Goal: Task Accomplishment & Management: Complete application form

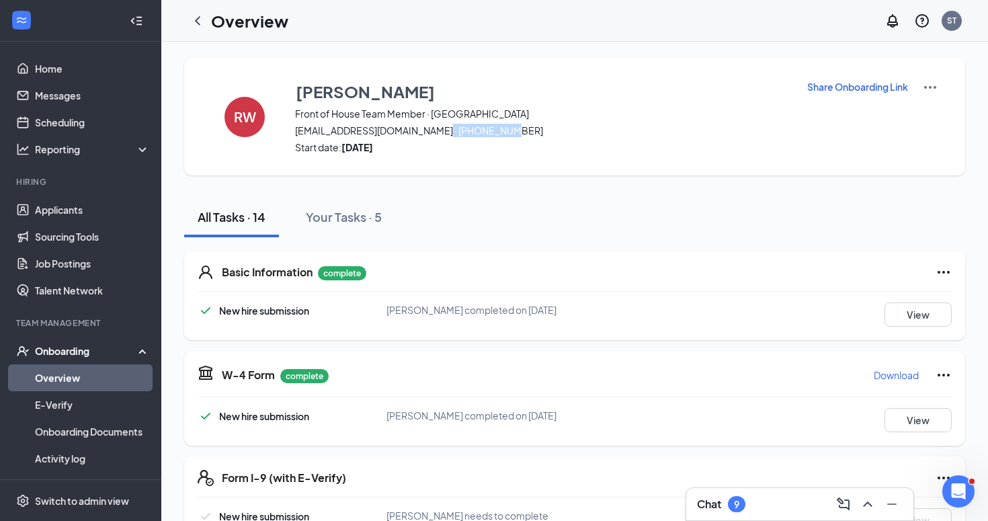
scroll to position [79, 0]
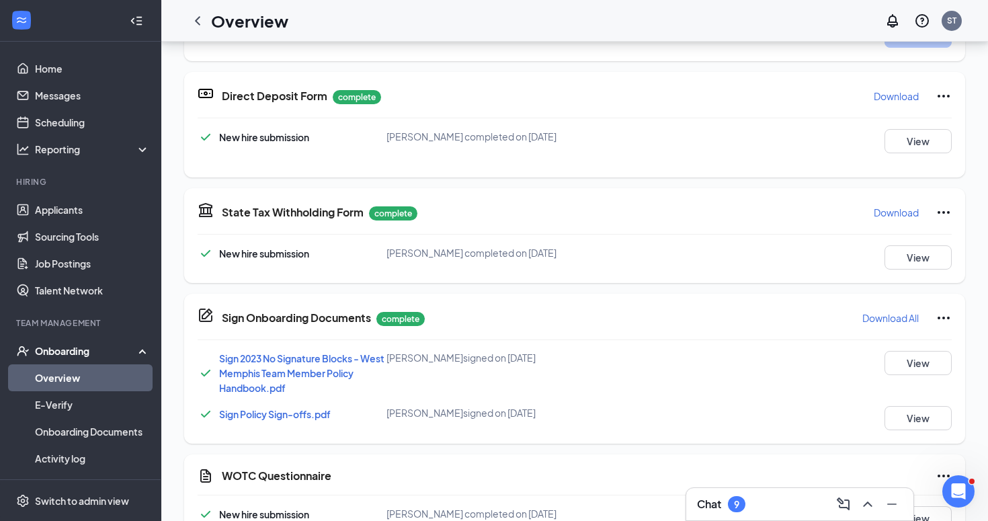
scroll to position [61, 0]
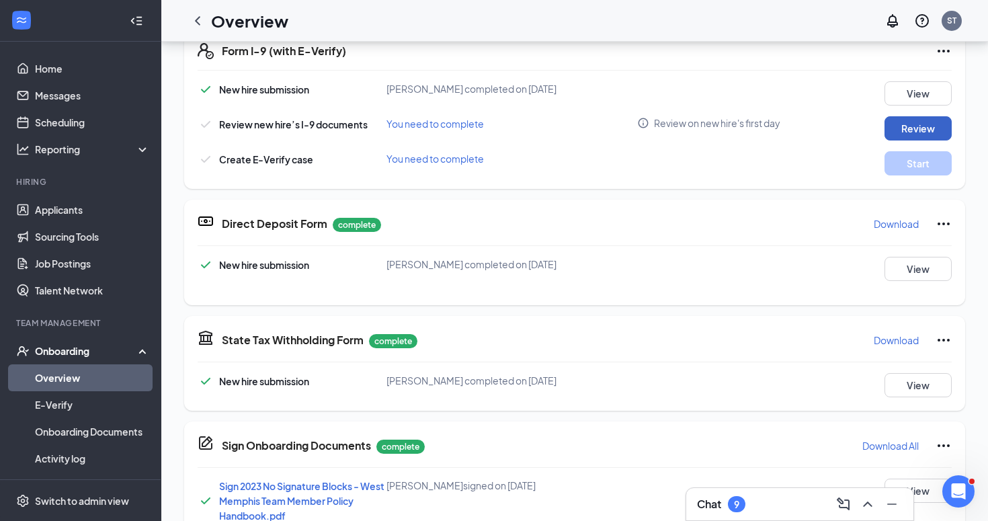
click at [889, 127] on button "Review" at bounding box center [918, 128] width 67 height 24
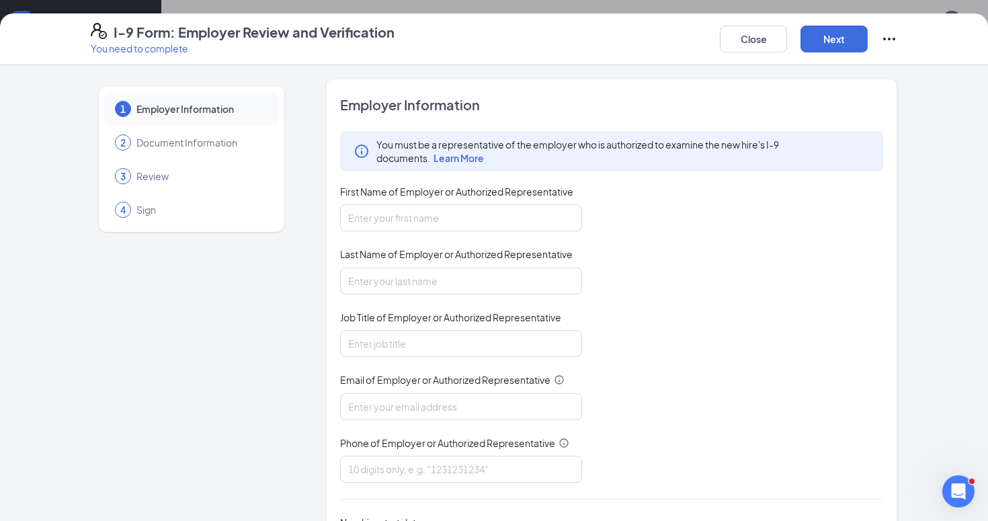
click at [475, 237] on div "You must be a representative of the employer who is authorized to examine the n…" at bounding box center [611, 307] width 543 height 352
click at [452, 207] on input "First Name of Employer or Authorized Representative" at bounding box center [461, 217] width 242 height 27
type input "[PERSON_NAME]"
type input "8703941922"
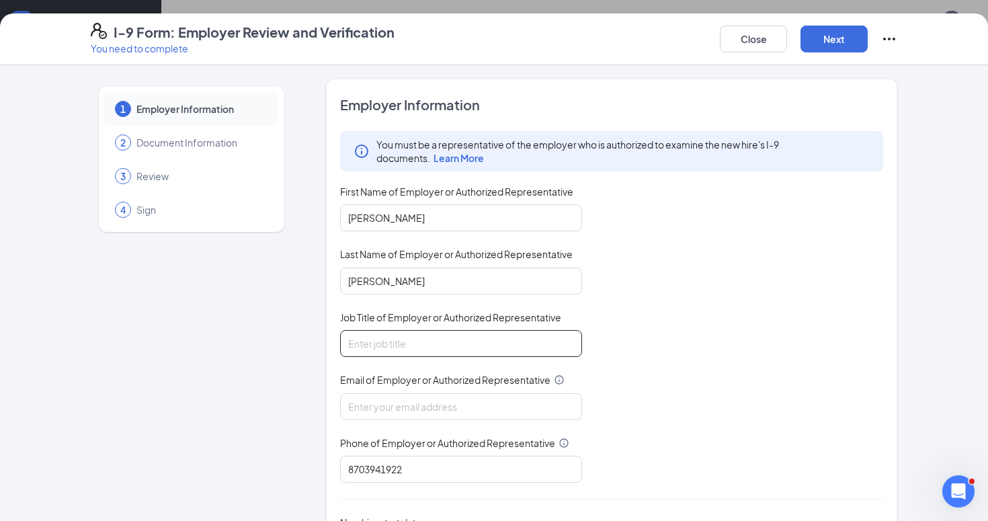
click at [425, 337] on input "Job Title of Employer or Authorized Representative" at bounding box center [461, 343] width 242 height 27
type input "Executive Director"
click at [421, 409] on input "Email of Employer or Authorized Representative" at bounding box center [461, 406] width 242 height 27
type input "[PERSON_NAME][EMAIL_ADDRESS][DOMAIN_NAME]"
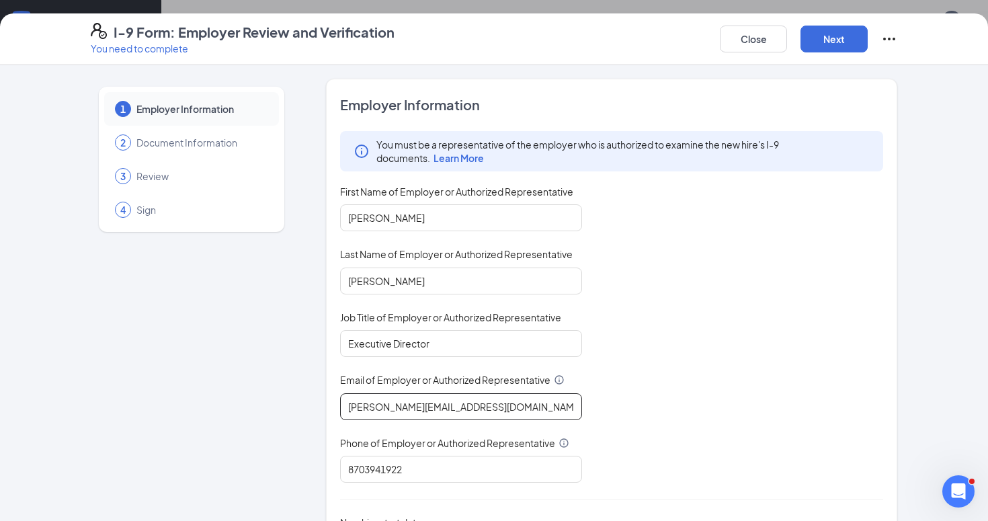
scroll to position [99, 0]
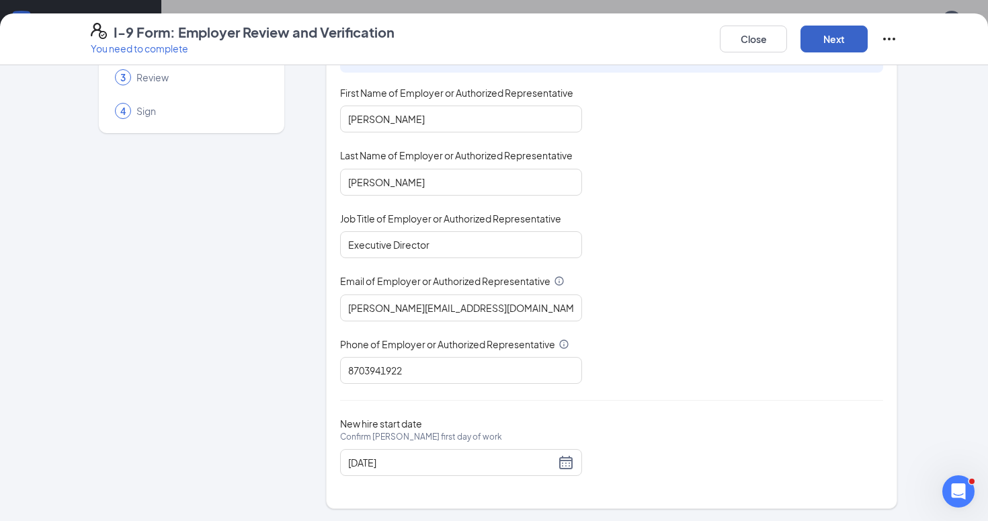
click at [809, 38] on button "Next" at bounding box center [834, 39] width 67 height 27
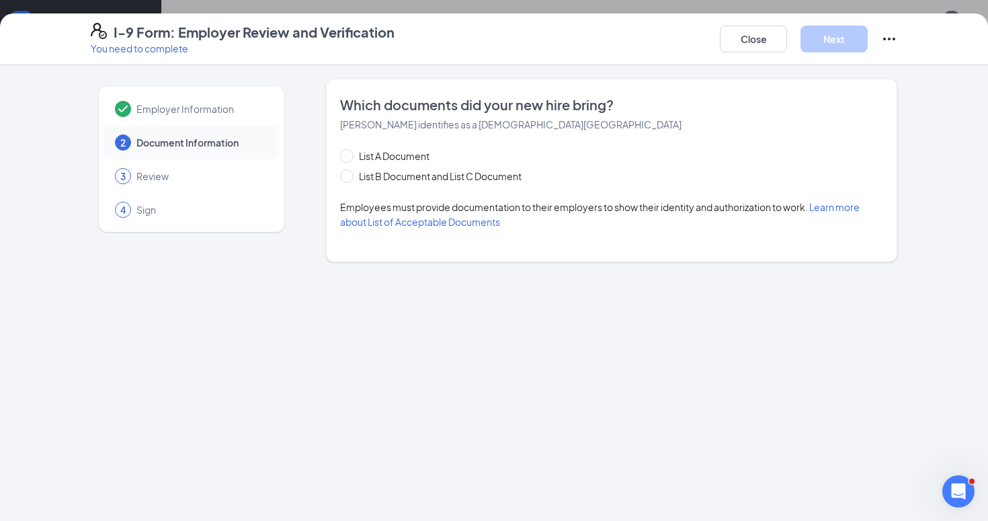
scroll to position [0, 0]
click at [352, 173] on span at bounding box center [346, 175] width 13 height 13
click at [350, 173] on input "List B Document and List C Document" at bounding box center [344, 173] width 9 height 9
radio input "true"
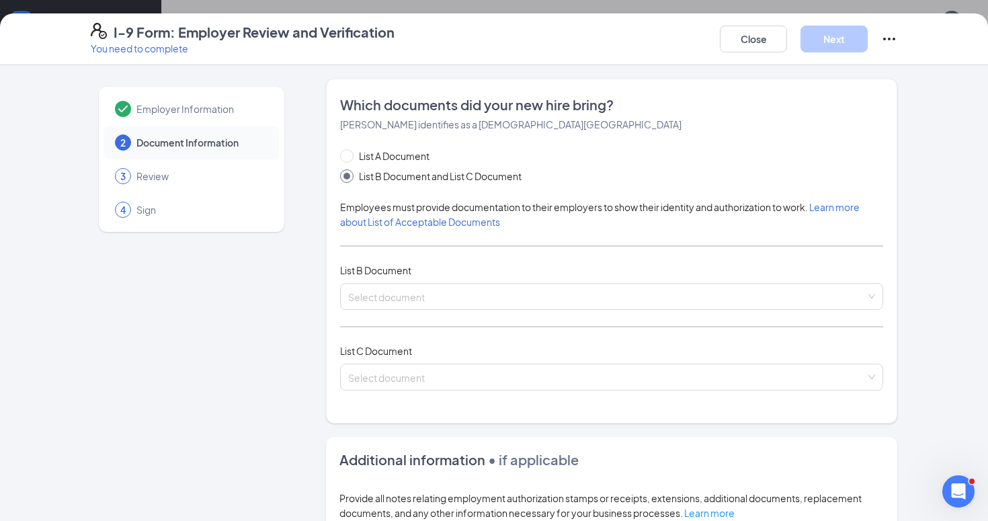
click at [383, 281] on div "List A Document List B Document and List C Document Employees must provide docu…" at bounding box center [611, 278] width 543 height 258
click at [383, 298] on input "search" at bounding box center [607, 294] width 518 height 20
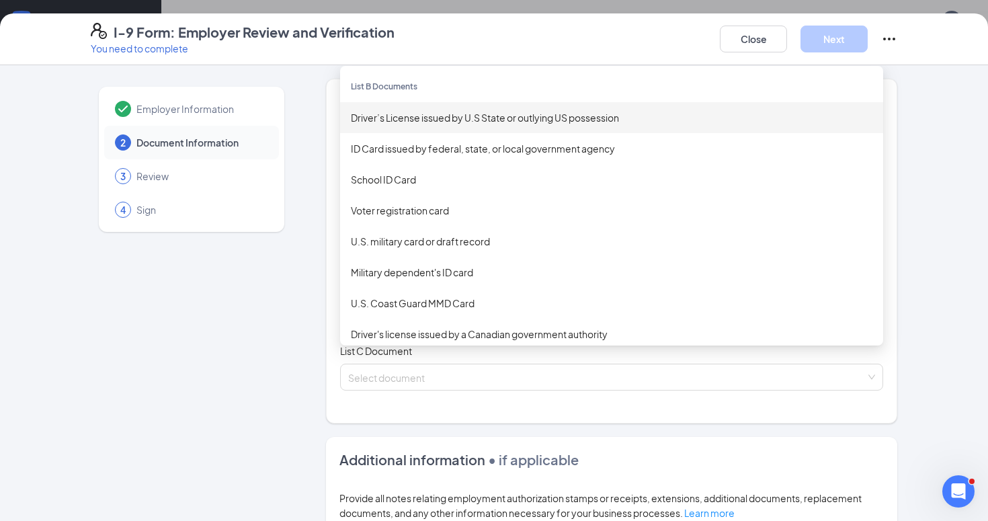
click at [439, 112] on div "Driver’s License issued by U.S State or outlying US possession" at bounding box center [612, 117] width 522 height 15
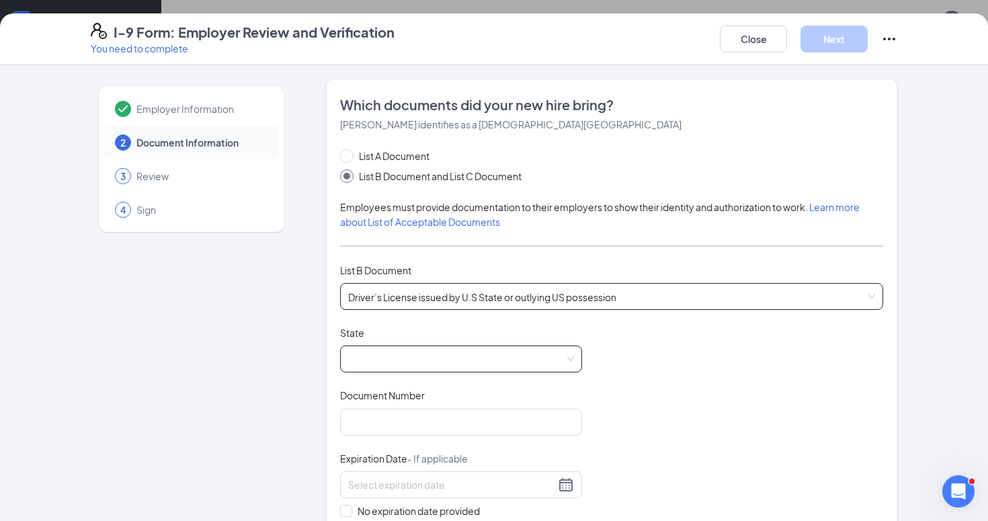
click at [403, 360] on span at bounding box center [461, 359] width 226 height 26
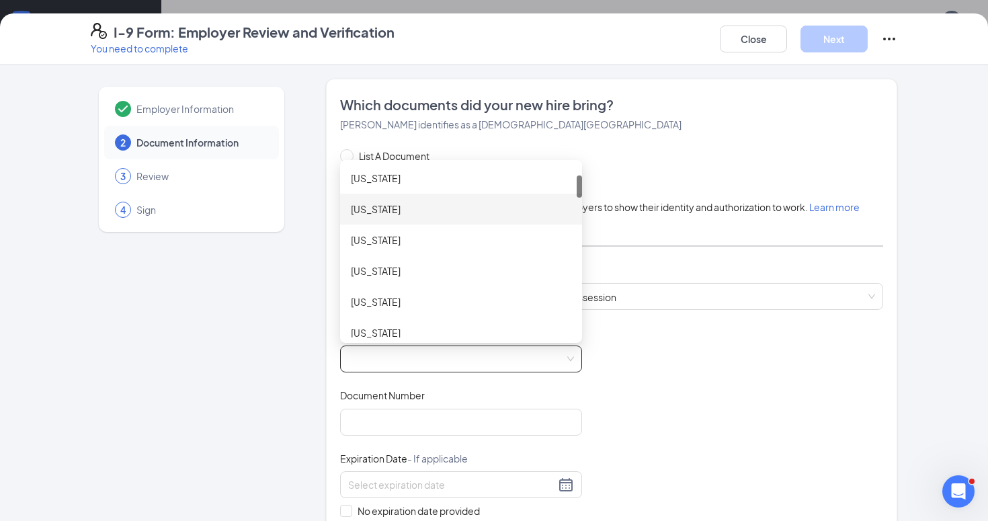
scroll to position [74, 0]
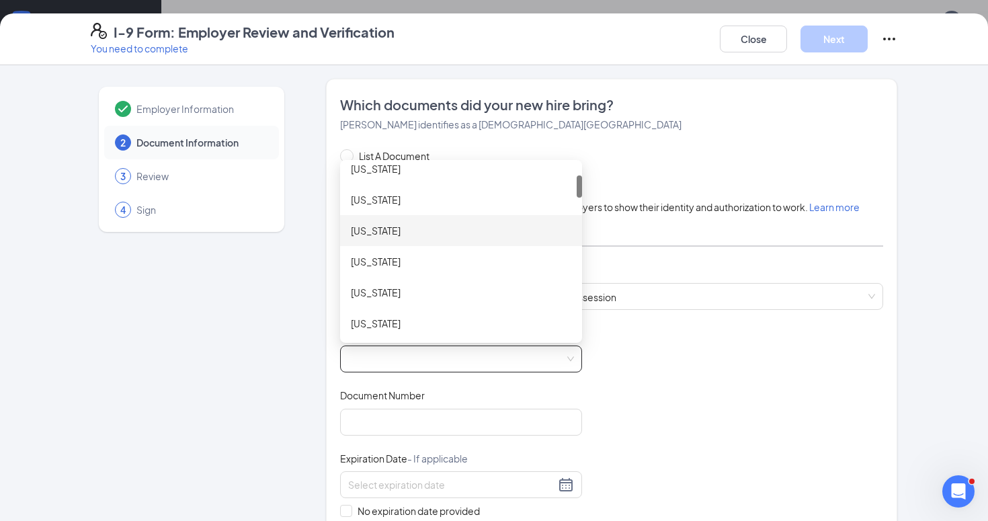
click at [404, 238] on div "[US_STATE]" at bounding box center [461, 230] width 242 height 31
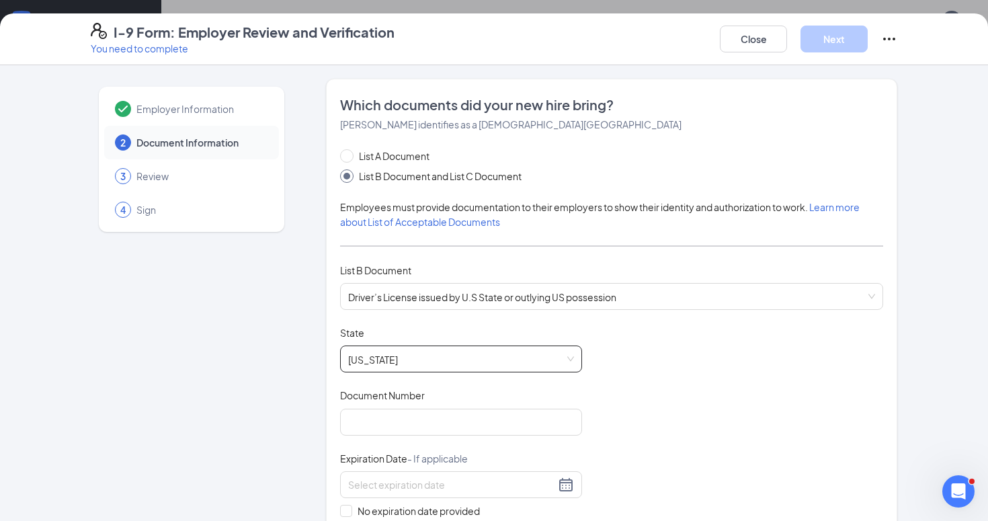
scroll to position [91, 0]
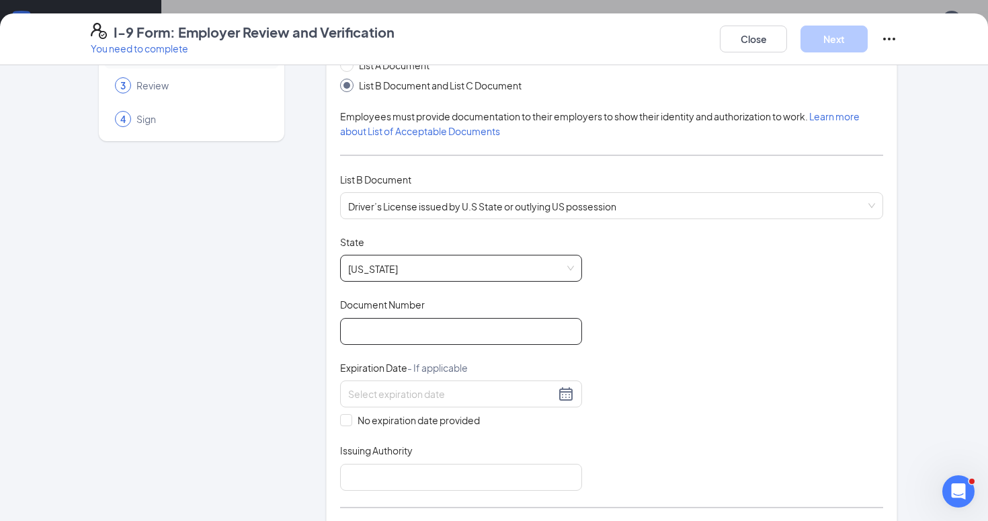
click at [444, 331] on input "Document Number" at bounding box center [461, 331] width 242 height 27
type input "944229099"
click at [539, 399] on input at bounding box center [451, 394] width 207 height 15
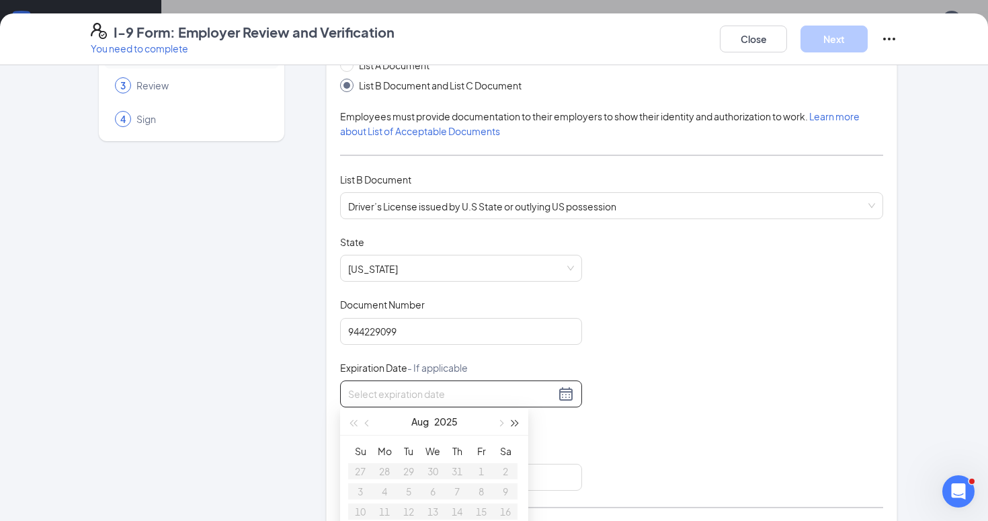
click at [518, 423] on span "button" at bounding box center [515, 423] width 7 height 7
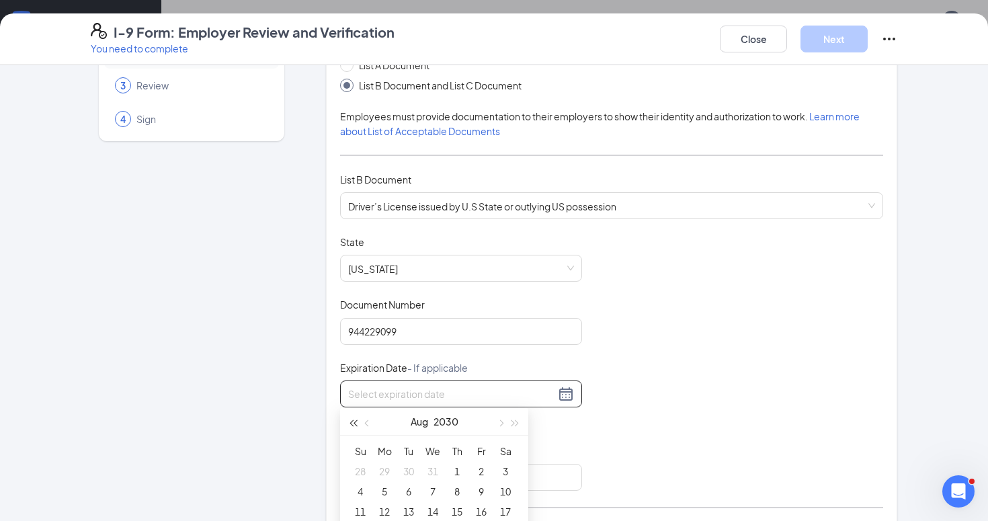
click at [348, 426] on button "button" at bounding box center [353, 421] width 15 height 27
click at [349, 426] on button "button" at bounding box center [353, 421] width 15 height 27
click at [497, 423] on span "button" at bounding box center [500, 423] width 7 height 7
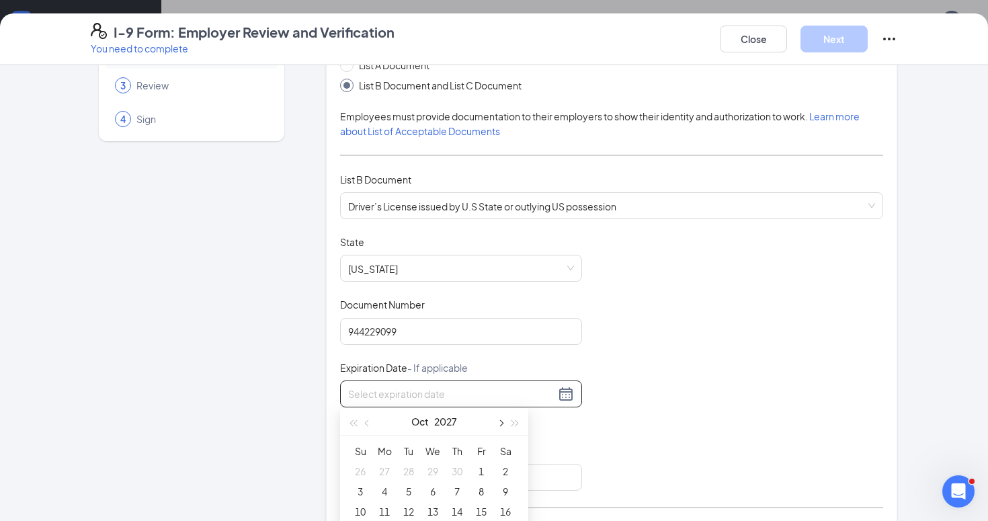
click at [497, 423] on span "button" at bounding box center [500, 423] width 7 height 7
click at [351, 425] on button "button" at bounding box center [353, 421] width 15 height 27
type input "[DATE]"
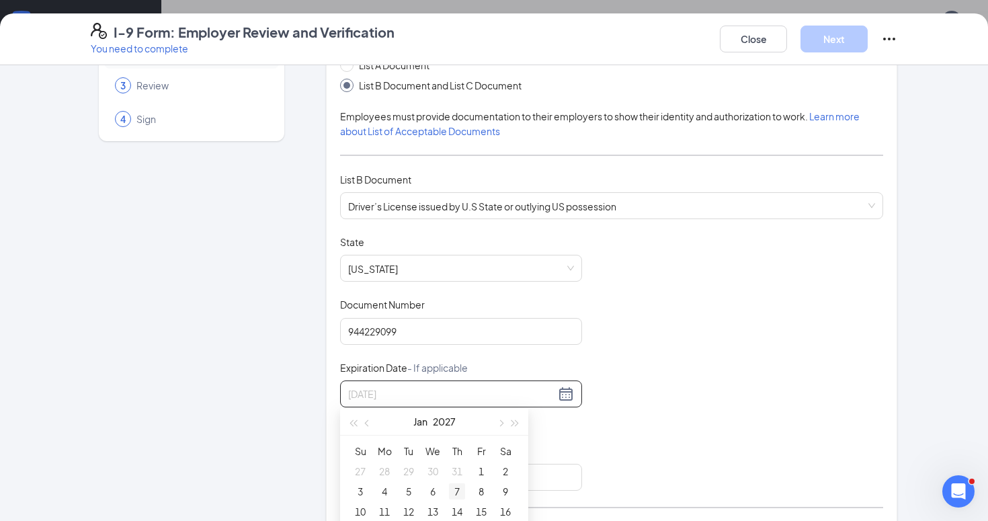
click at [450, 493] on div "7" at bounding box center [457, 491] width 16 height 16
click at [653, 465] on div "Document Title Driver’s License issued by U.S State or outlying US possession S…" at bounding box center [611, 362] width 543 height 255
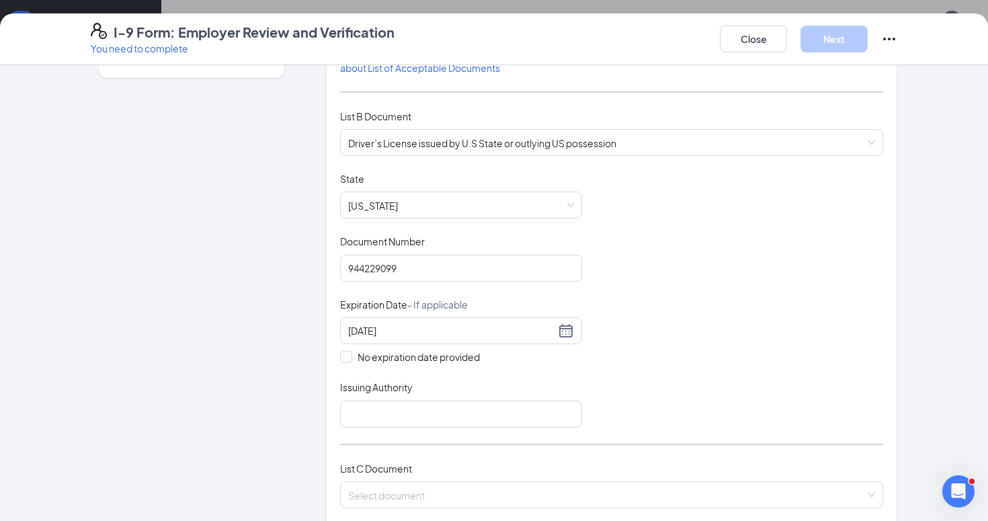
scroll to position [155, 0]
click at [454, 402] on input "Issuing Authority" at bounding box center [461, 412] width 242 height 27
type input "AR"
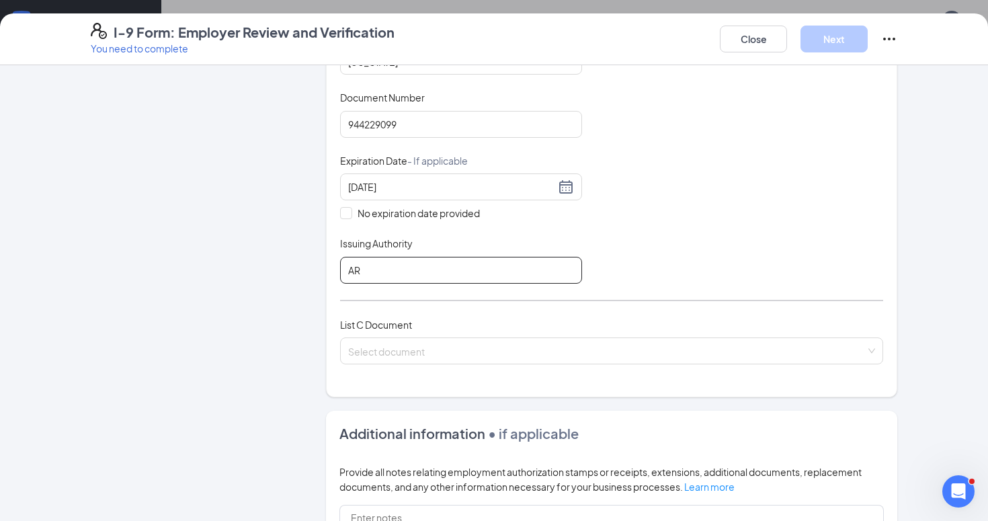
scroll to position [325, 0]
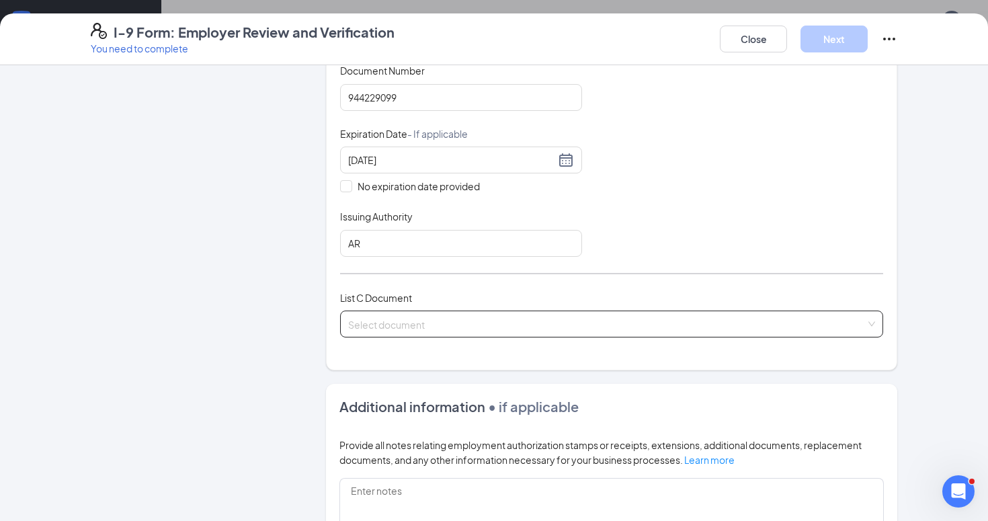
click at [466, 316] on input "search" at bounding box center [607, 321] width 518 height 20
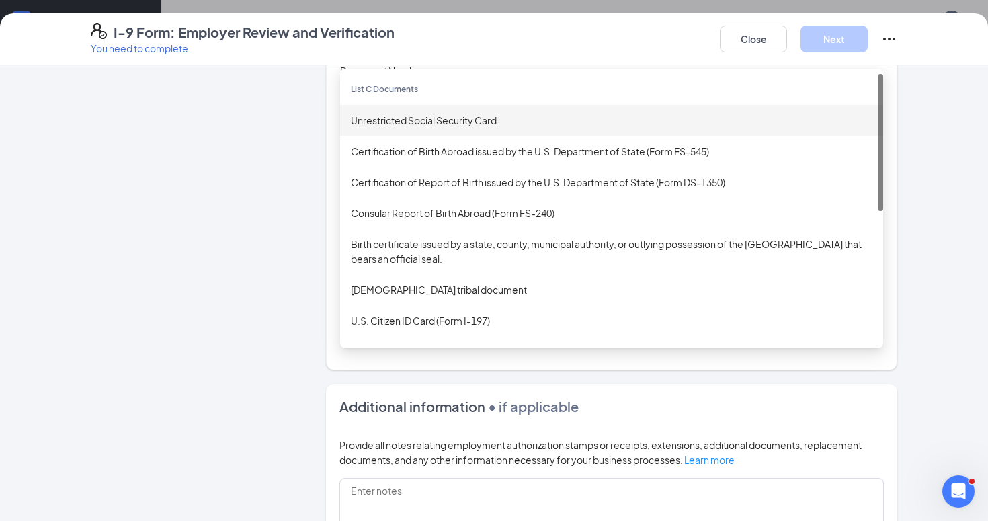
click at [532, 113] on div "Unrestricted Social Security Card" at bounding box center [612, 120] width 522 height 15
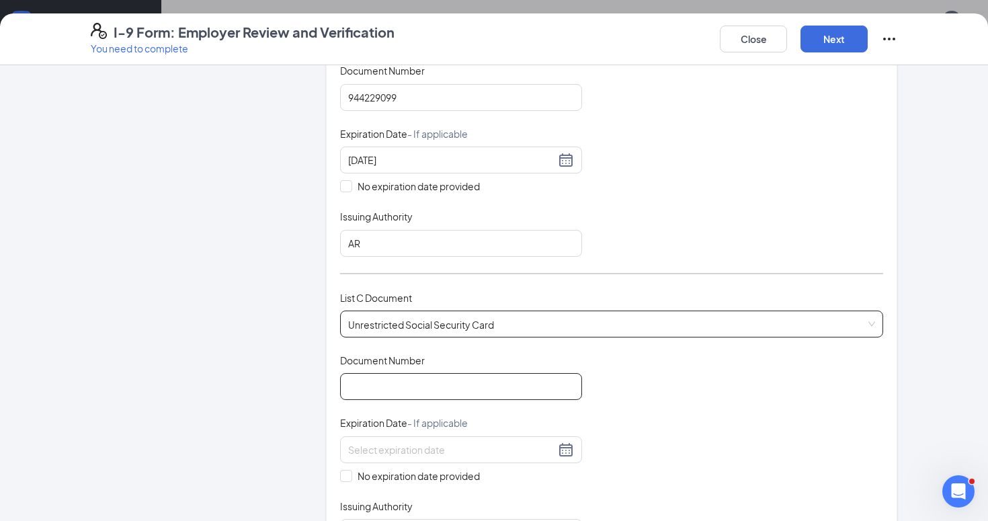
click at [443, 380] on input "Document Number" at bounding box center [461, 386] width 242 height 27
type input "760010918"
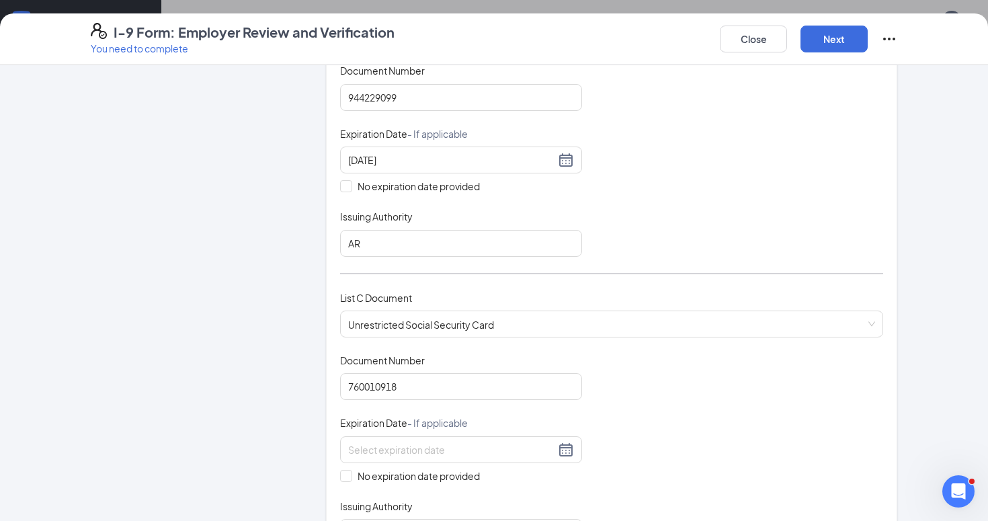
click at [392, 483] on div "Document Title Unrestricted Social Security Card Document Number 760010918 Expi…" at bounding box center [611, 450] width 543 height 192
click at [436, 471] on span "No expiration date provided" at bounding box center [418, 476] width 133 height 15
click at [350, 471] on input "No expiration date provided" at bounding box center [344, 474] width 9 height 9
checkbox input "true"
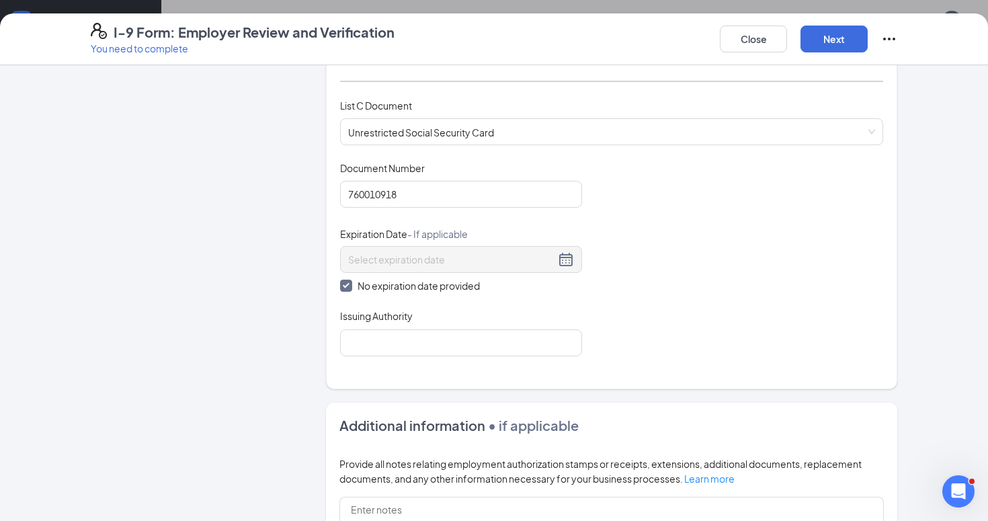
scroll to position [516, 0]
drag, startPoint x: 659, startPoint y: 436, endPoint x: 552, endPoint y: 371, distance: 125.4
click at [642, 428] on div "Additional information • if applicable Provide all notes relating employment au…" at bounding box center [611, 503] width 571 height 201
click at [493, 330] on input "Issuing Authority" at bounding box center [461, 343] width 242 height 27
type input "Social Security Administration"
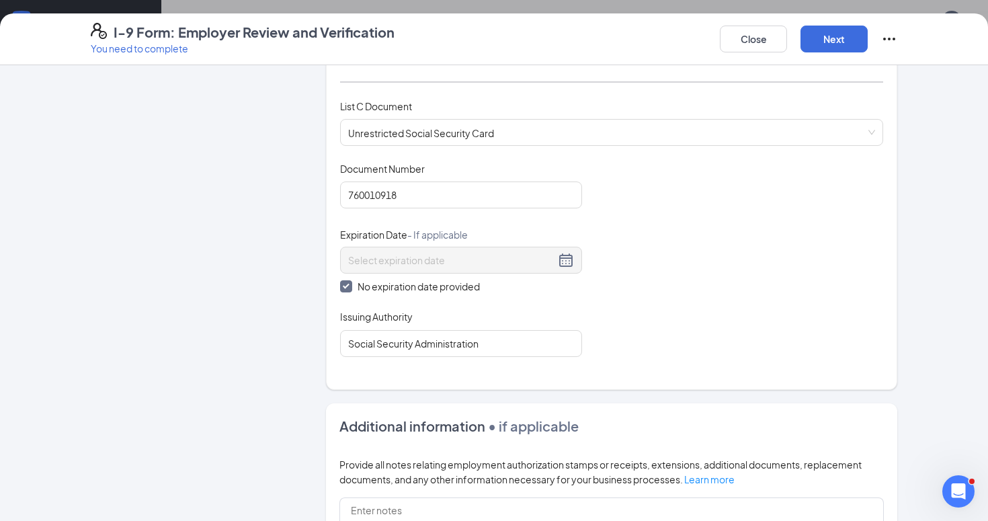
click at [602, 317] on div "Document Title Unrestricted Social Security Card Document Number 760010918 Expi…" at bounding box center [611, 259] width 543 height 195
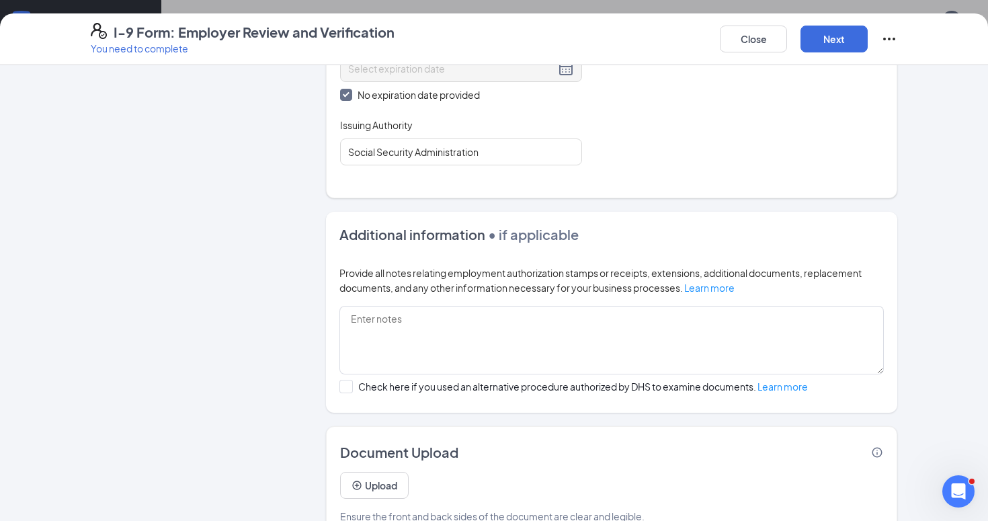
scroll to position [737, 0]
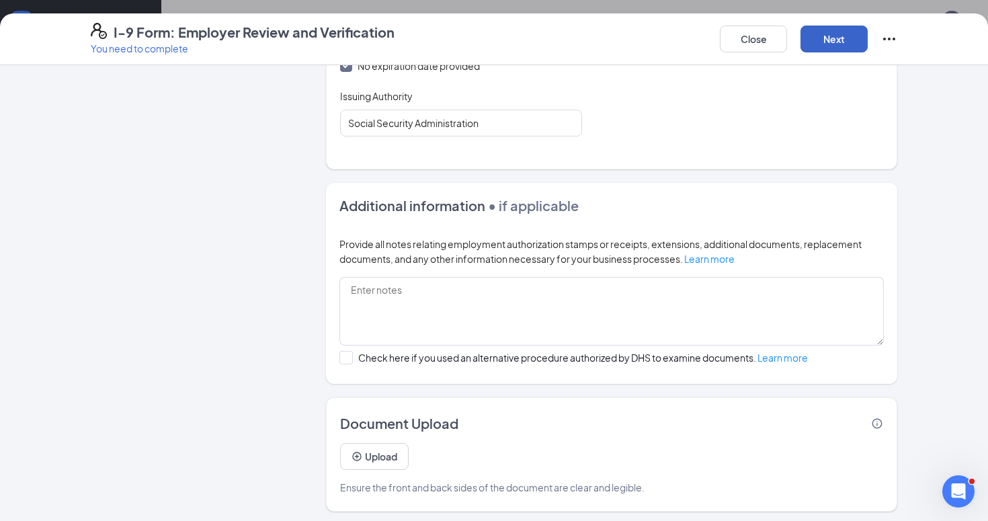
click at [825, 40] on button "Next" at bounding box center [834, 39] width 67 height 27
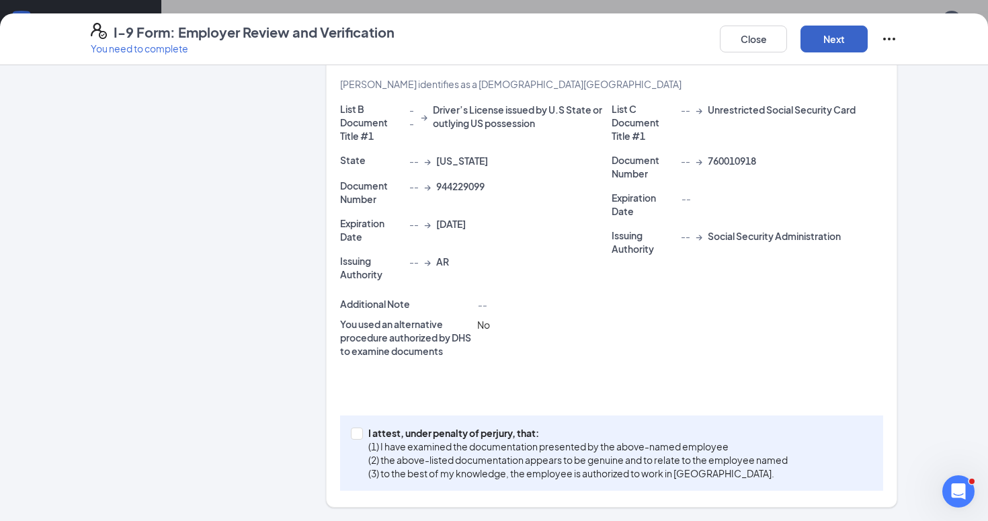
scroll to position [316, 0]
click at [381, 431] on p "I attest, under penalty of perjury, that:" at bounding box center [577, 433] width 419 height 13
click at [360, 431] on input "I attest, under penalty of [PERSON_NAME], that: (1) I have examined the documen…" at bounding box center [355, 432] width 9 height 9
checkbox input "true"
click at [851, 54] on div "Close Next" at bounding box center [808, 39] width 177 height 32
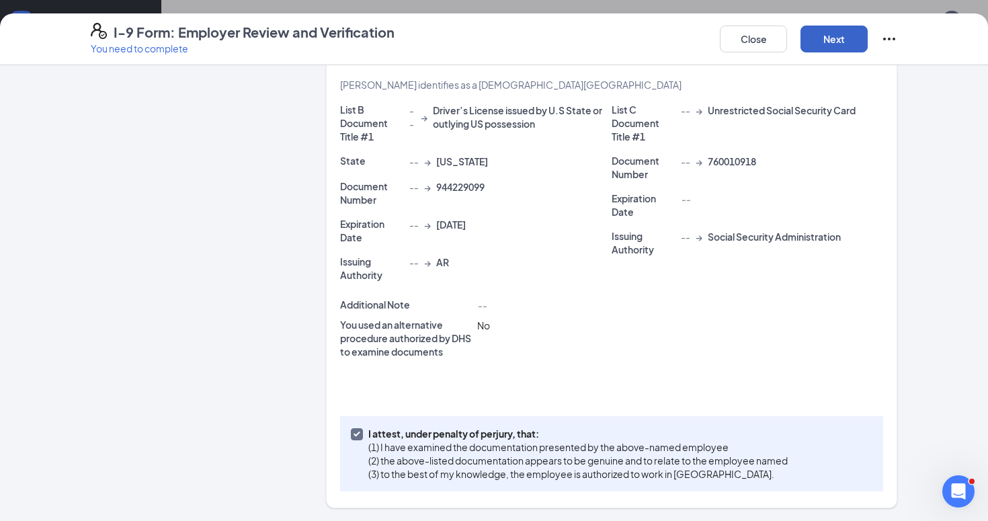
click at [849, 39] on button "Next" at bounding box center [834, 39] width 67 height 27
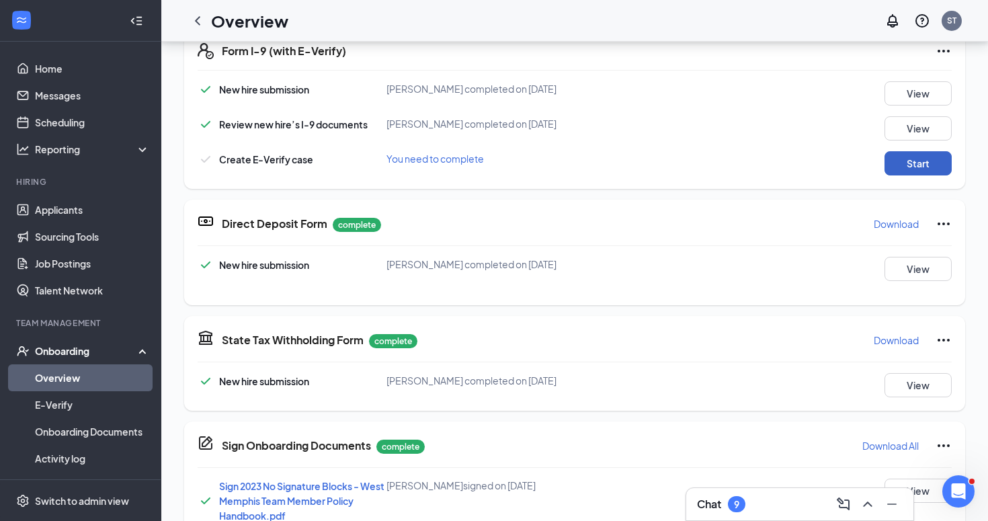
click at [894, 163] on button "Start" at bounding box center [918, 163] width 67 height 24
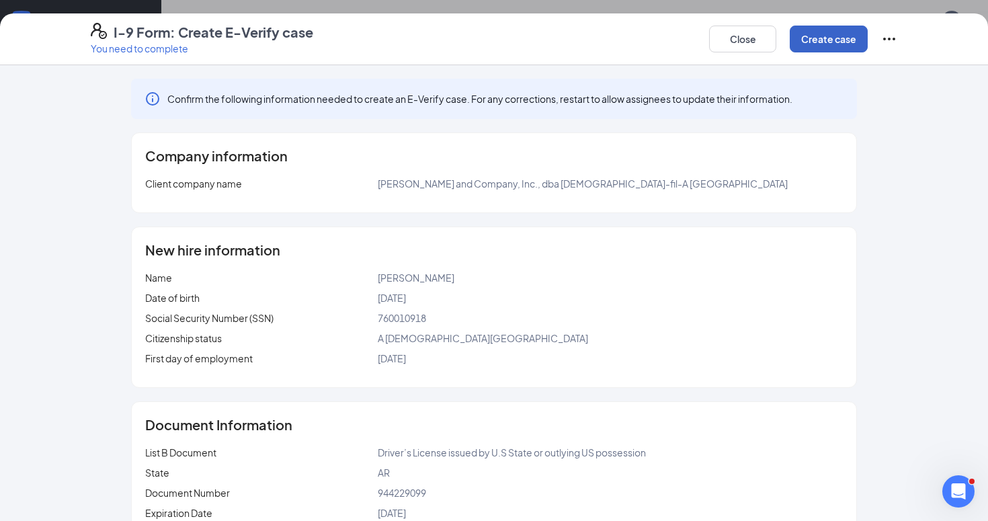
click at [825, 43] on button "Create case" at bounding box center [829, 39] width 78 height 27
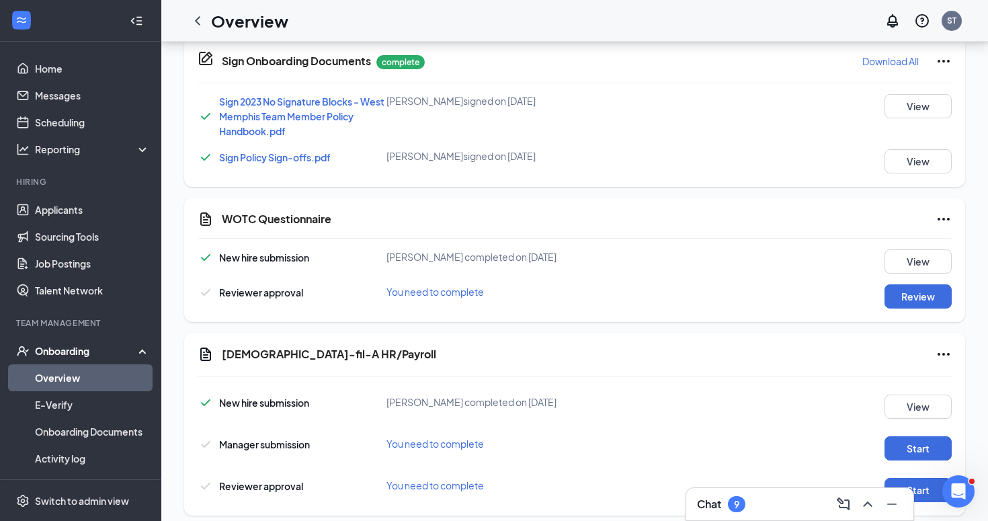
scroll to position [87, 0]
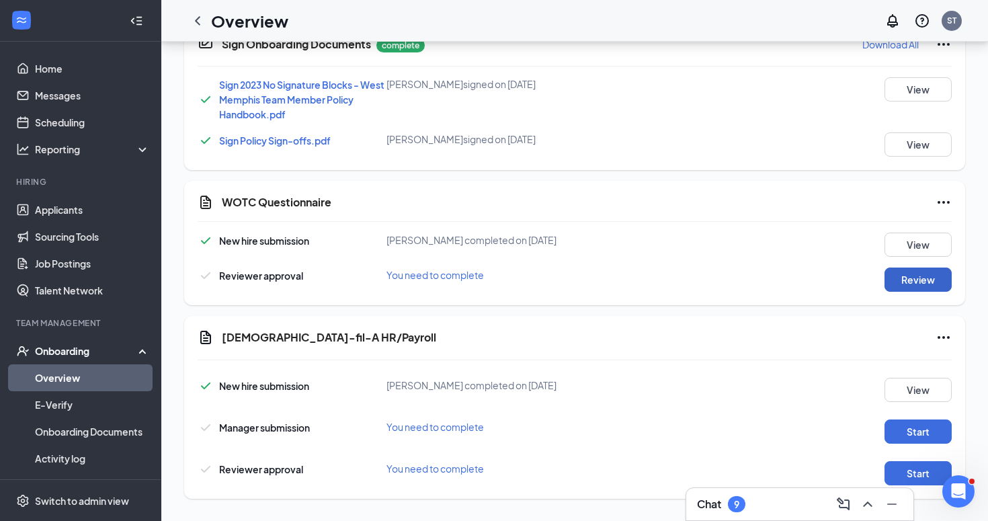
click at [908, 268] on button "Review" at bounding box center [918, 280] width 67 height 24
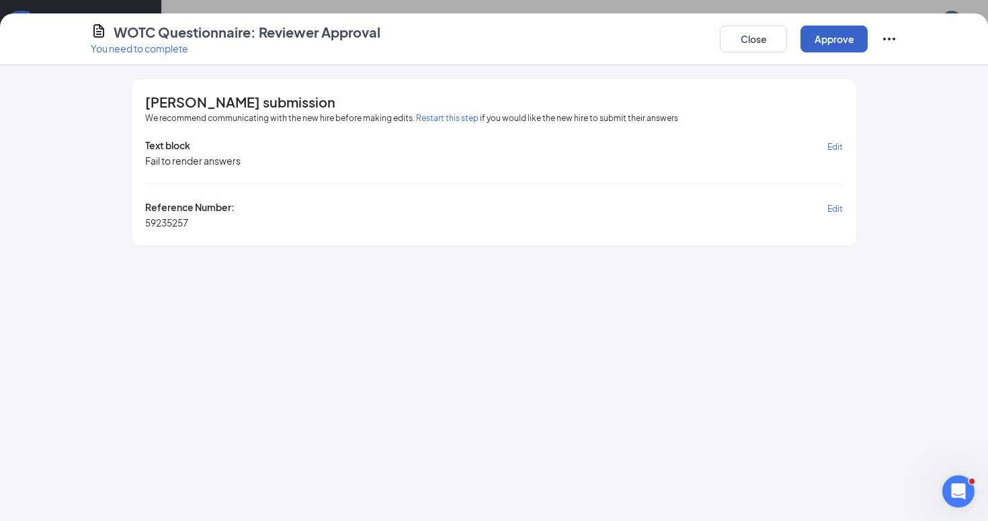
click at [831, 49] on button "Approve" at bounding box center [834, 39] width 67 height 27
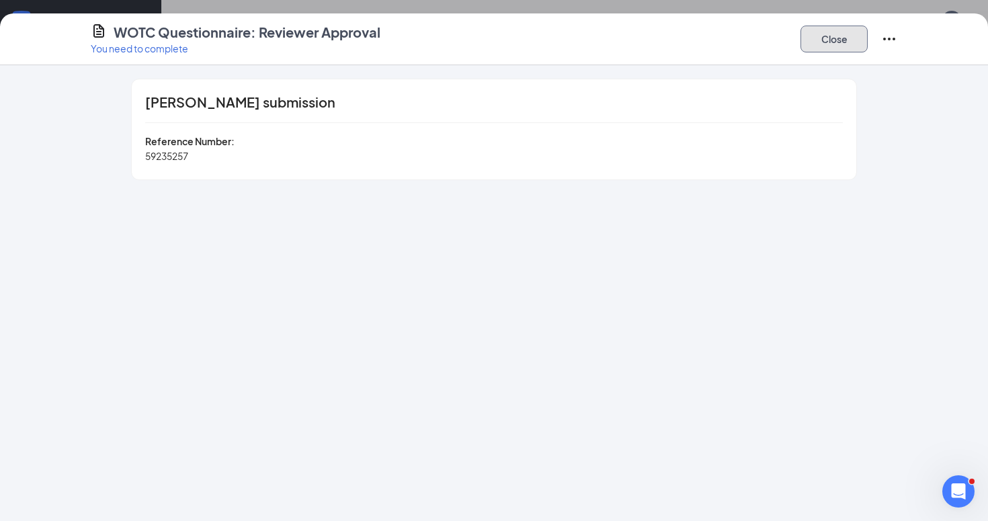
click at [828, 49] on button "Close" at bounding box center [834, 39] width 67 height 27
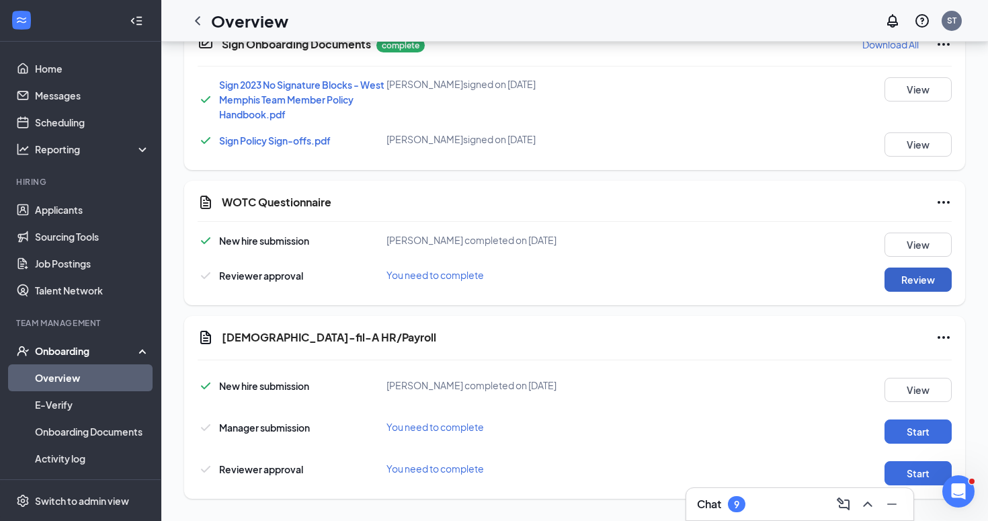
scroll to position [189, 0]
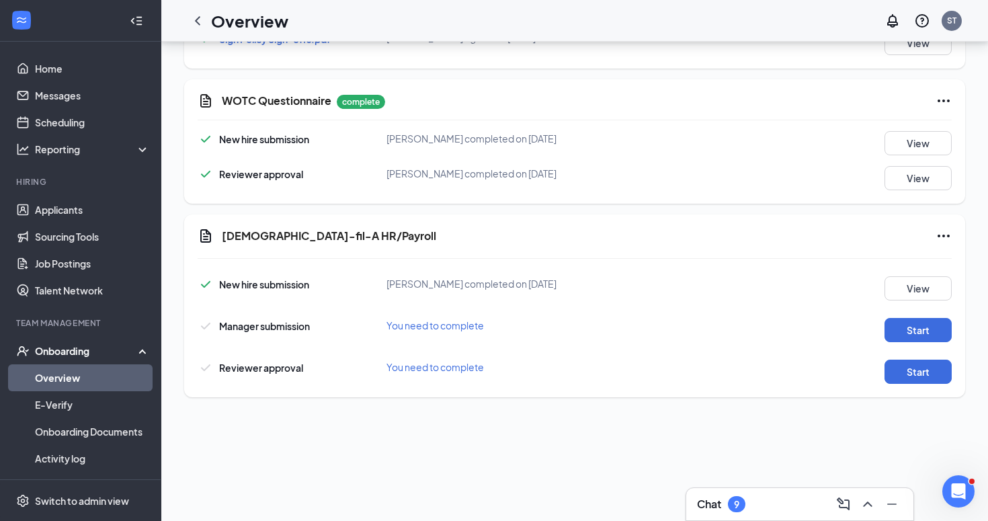
click at [930, 343] on div "New hire submission [PERSON_NAME] completed on [DATE] View Manager submission Y…" at bounding box center [575, 327] width 754 height 114
click at [926, 332] on button "Start" at bounding box center [918, 330] width 67 height 24
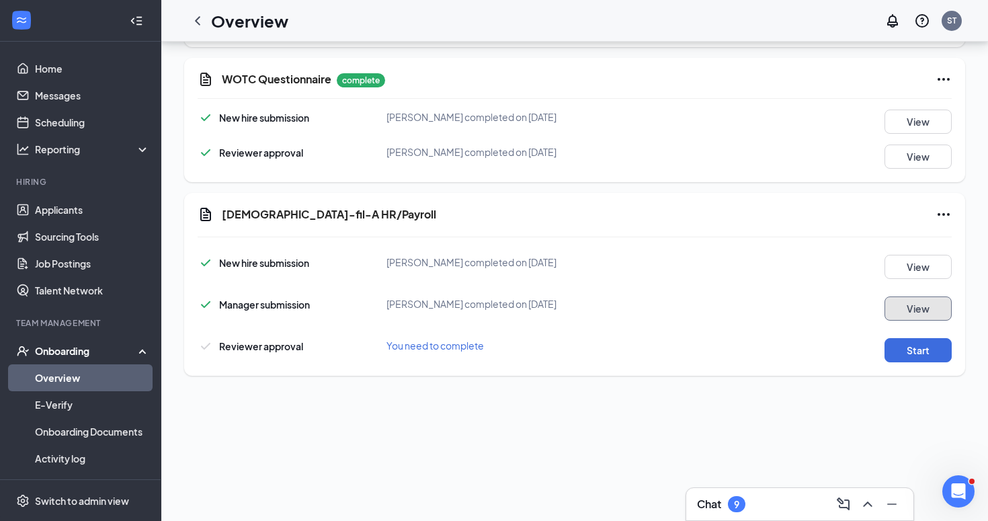
scroll to position [912, 0]
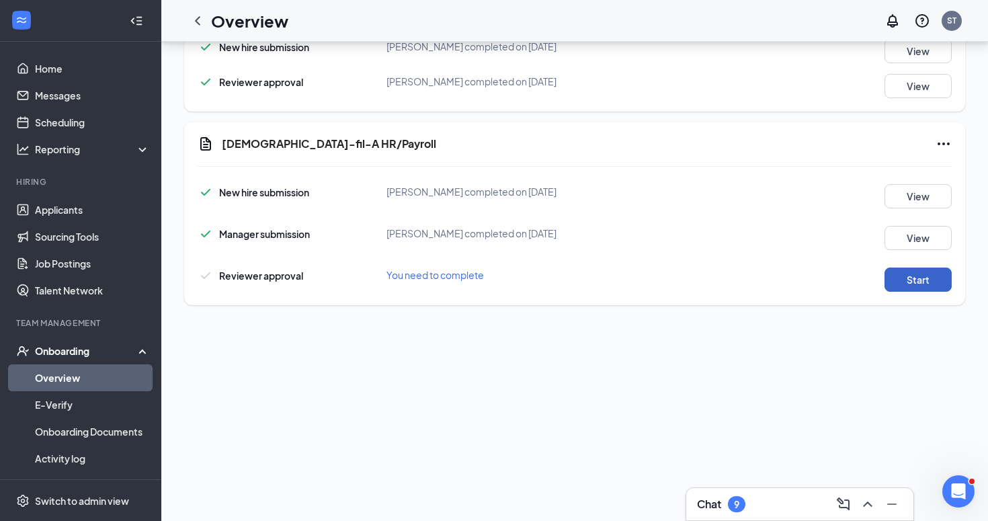
click at [940, 285] on button "Start" at bounding box center [918, 280] width 67 height 24
click at [63, 378] on link "Overview" at bounding box center [92, 377] width 115 height 27
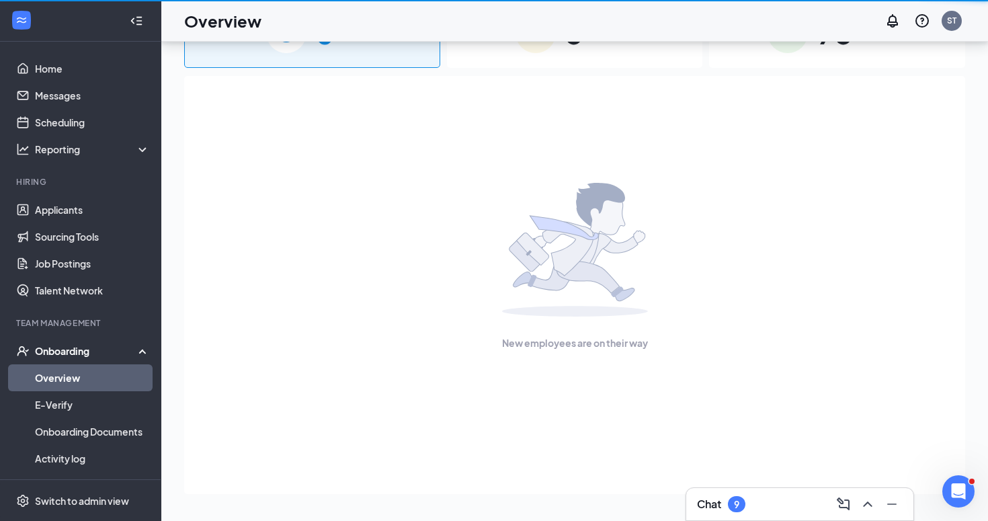
scroll to position [60, 0]
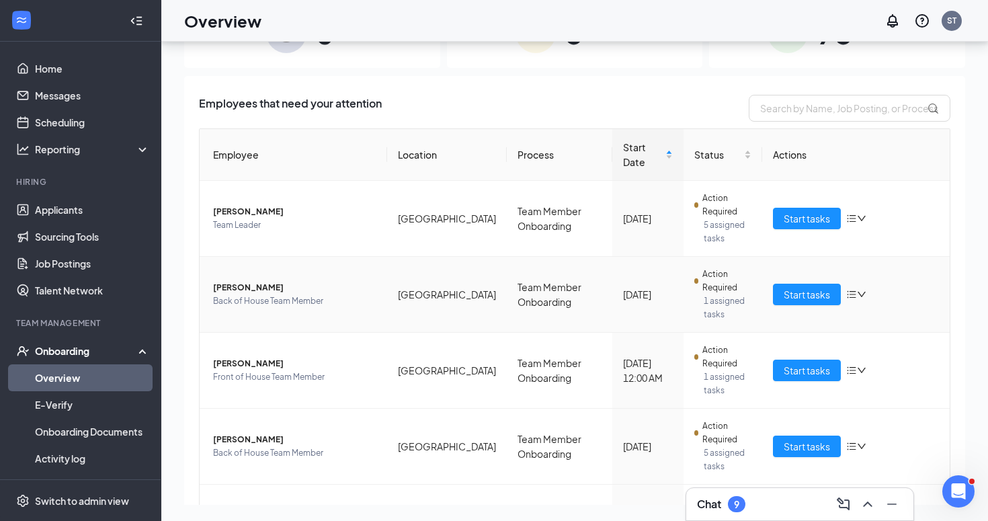
scroll to position [132, 0]
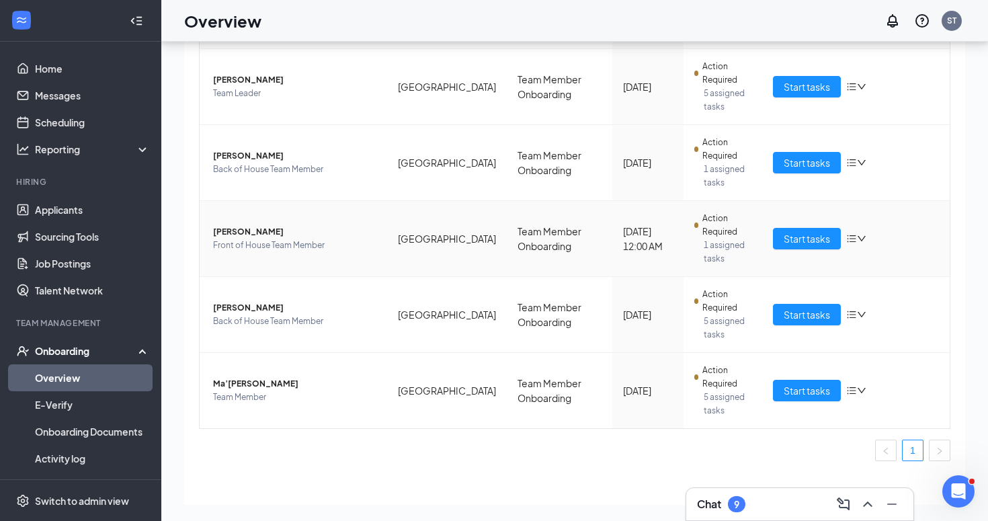
click at [384, 241] on td "[PERSON_NAME] Front of House Team Member" at bounding box center [294, 239] width 188 height 76
click at [507, 223] on td "Team Member Onboarding" at bounding box center [560, 239] width 106 height 76
click at [238, 202] on td "[PERSON_NAME] Front of House Team Member" at bounding box center [294, 239] width 188 height 76
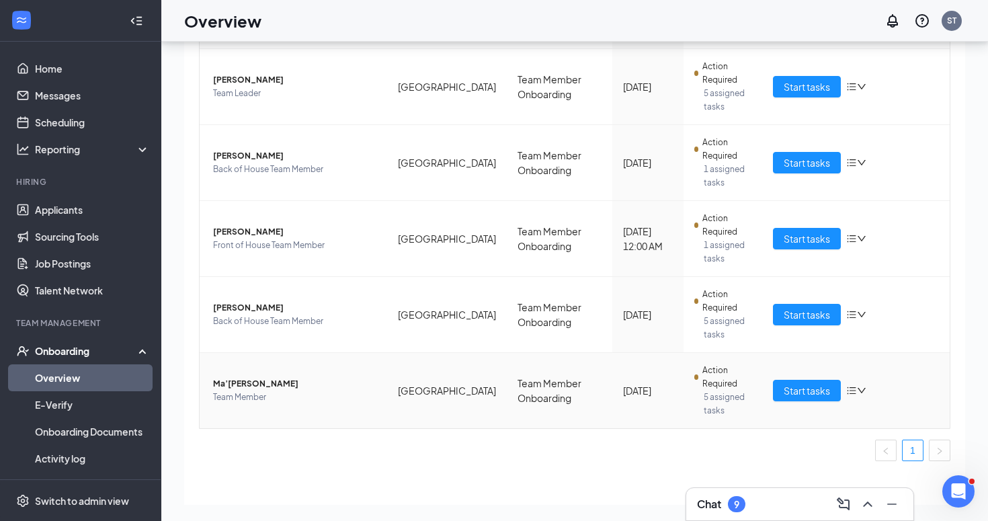
click at [391, 353] on td "[GEOGRAPHIC_DATA]" at bounding box center [447, 390] width 120 height 75
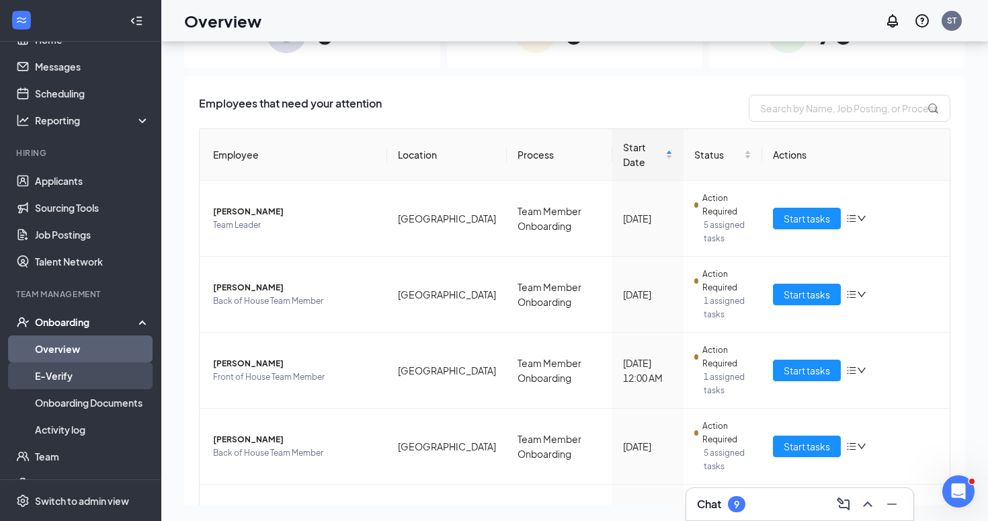
scroll to position [28, 0]
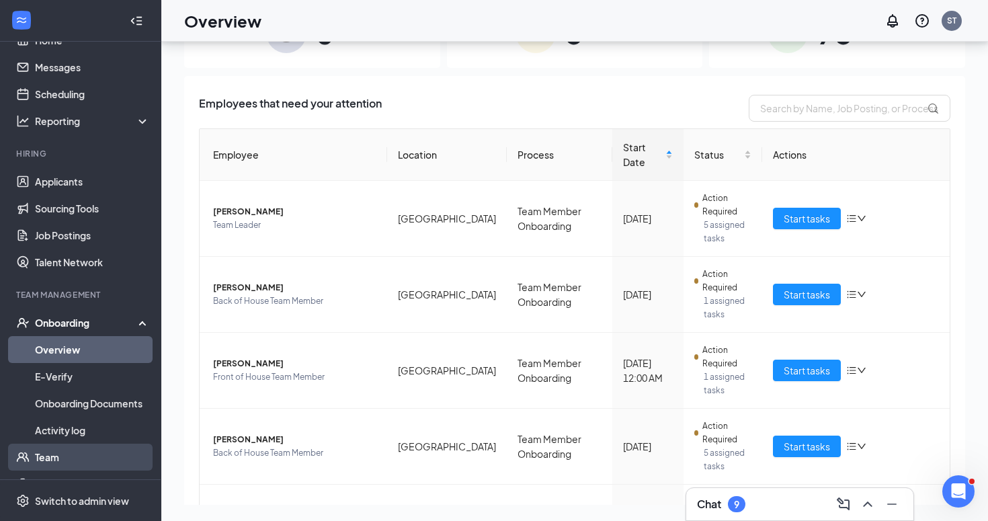
click at [73, 458] on link "Team" at bounding box center [92, 457] width 115 height 27
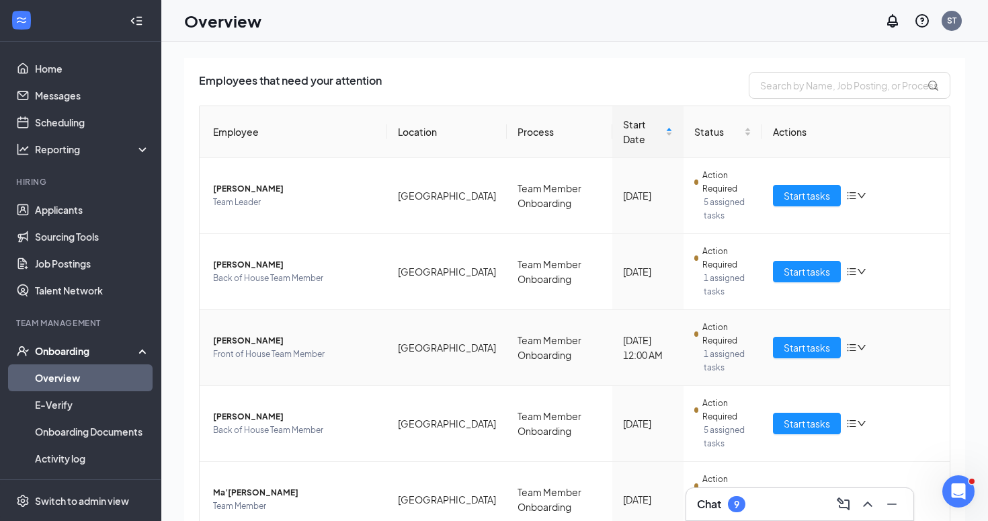
scroll to position [85, 0]
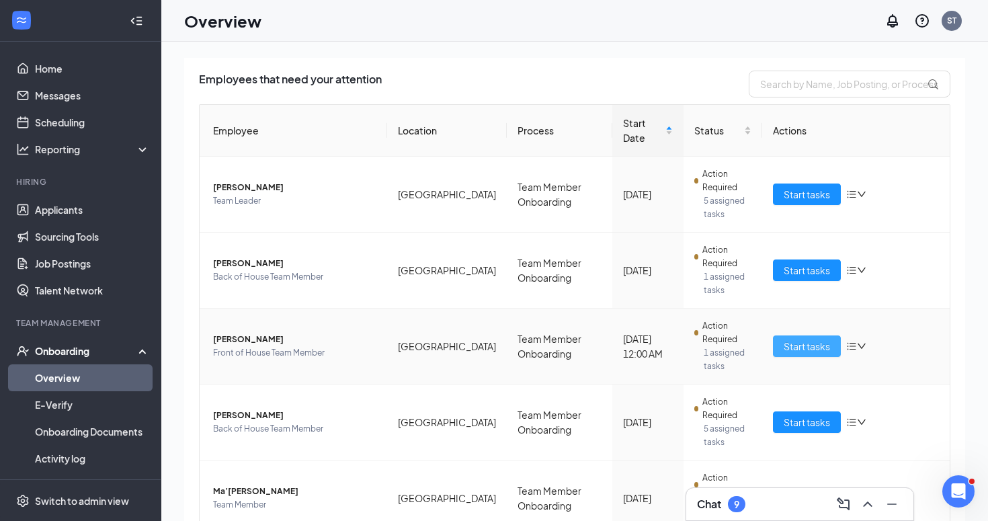
click at [829, 339] on span "Start tasks" at bounding box center [807, 346] width 46 height 15
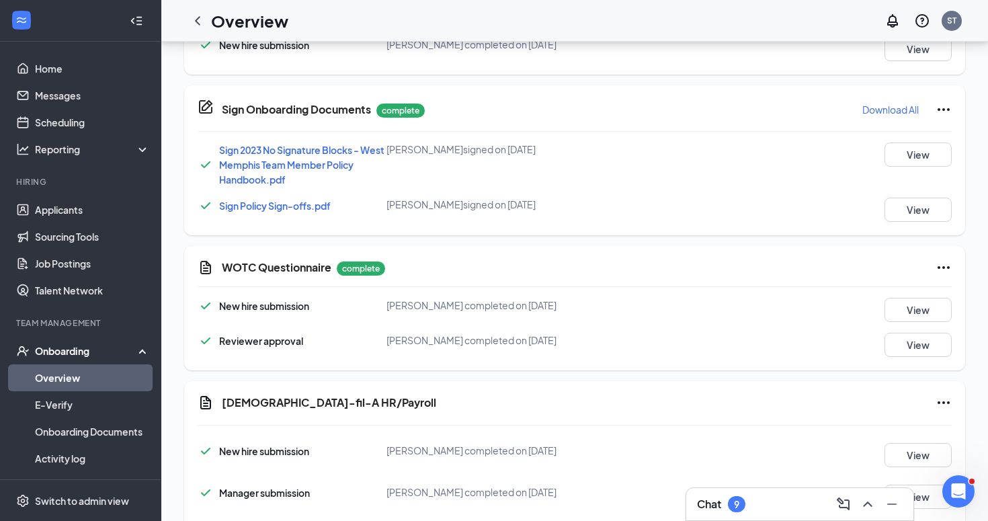
scroll to position [918, 0]
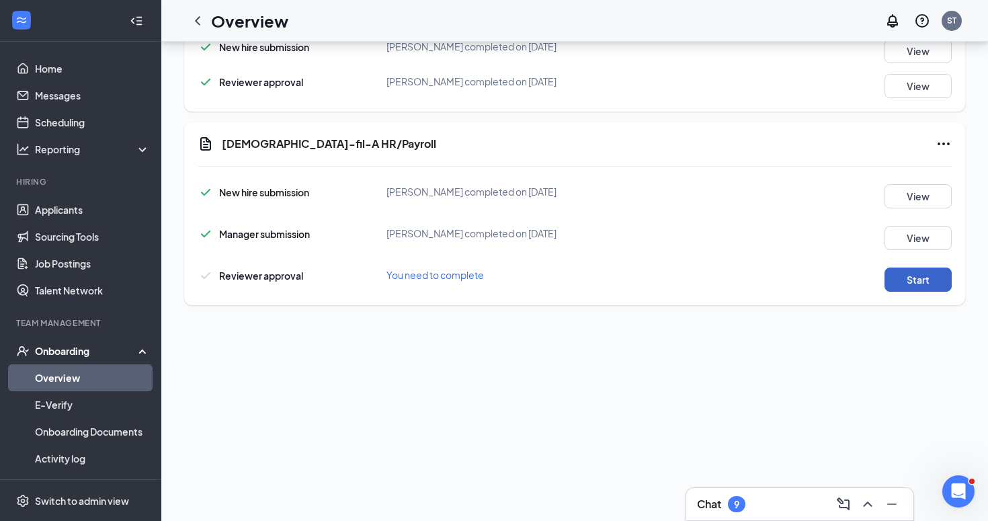
click at [912, 270] on button "Start" at bounding box center [918, 280] width 67 height 24
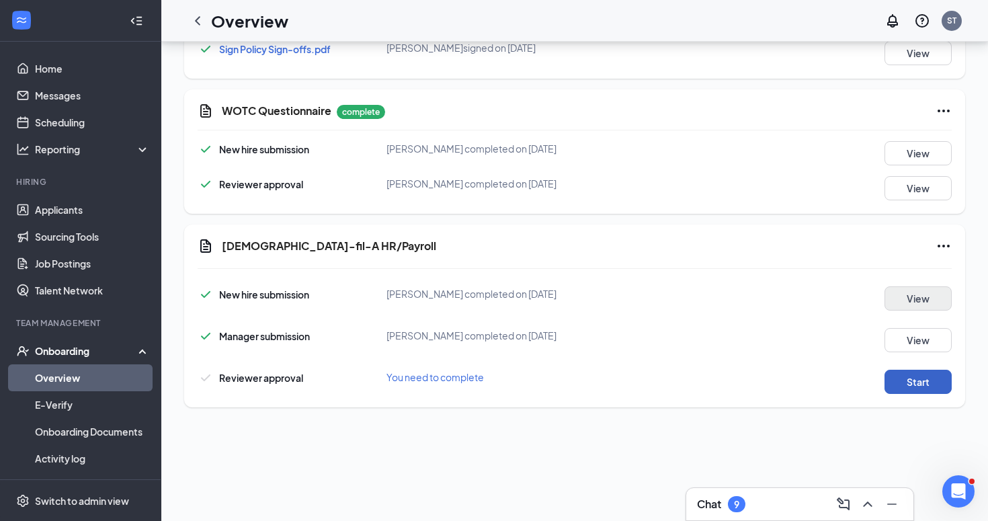
scroll to position [822, 0]
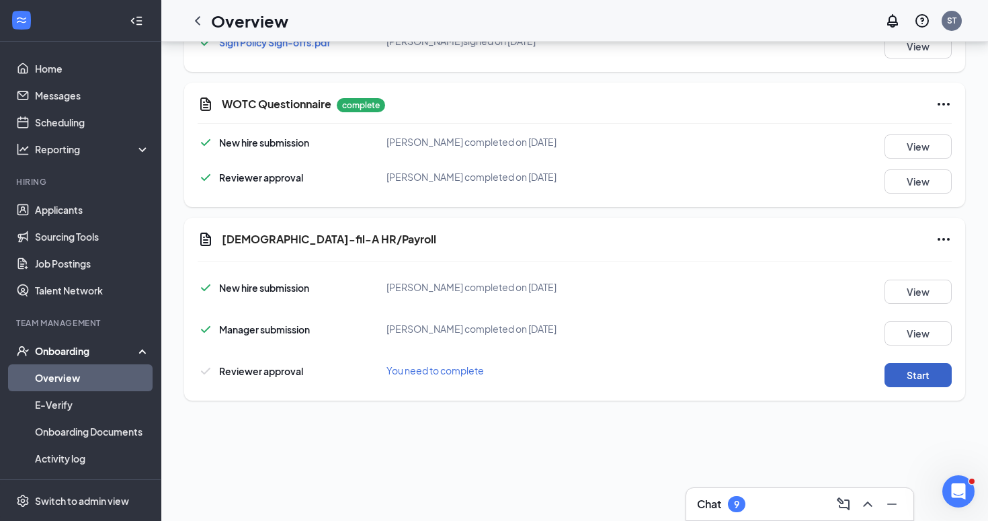
click at [922, 368] on button "Start" at bounding box center [918, 375] width 67 height 24
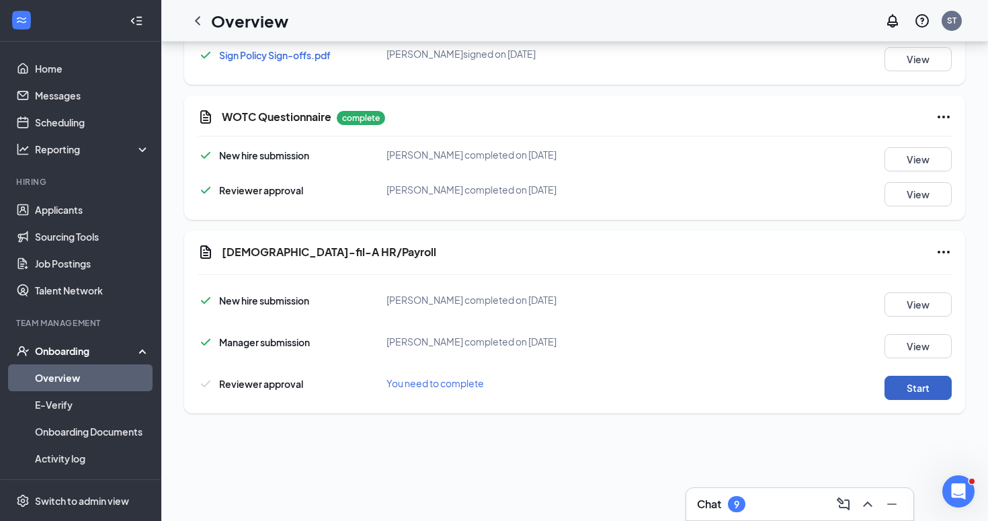
scroll to position [918, 0]
